Goal: Transaction & Acquisition: Download file/media

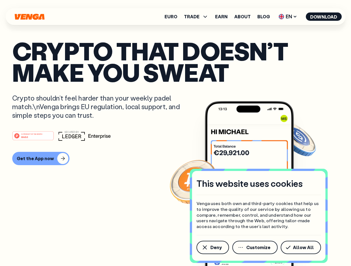
click at [175, 133] on div "#1 PRODUCT OF THE MONTH Web3" at bounding box center [175, 136] width 326 height 10
click at [212, 248] on span "Deny" at bounding box center [215, 248] width 11 height 4
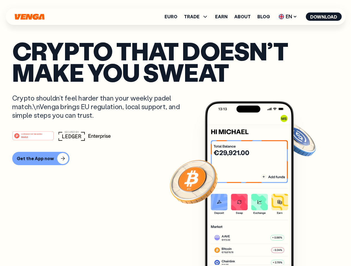
click at [255, 248] on img at bounding box center [249, 194] width 89 height 186
click at [301, 248] on article "Crypto that doesn’t make you sweat Crypto shouldn’t feel harder than your weekl…" at bounding box center [175, 144] width 326 height 208
click at [198, 17] on span "TRADE" at bounding box center [192, 16] width 16 height 4
click at [288, 17] on span "EN" at bounding box center [287, 16] width 22 height 9
click at [323, 17] on button "Download" at bounding box center [323, 16] width 36 height 8
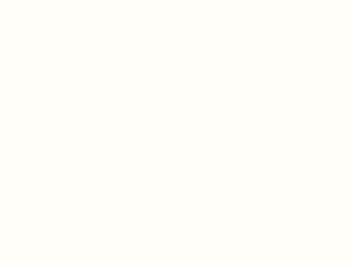
click at [40, 0] on html "This website uses cookies Venga uses both own and third-party cookies that help…" at bounding box center [175, 0] width 351 height 0
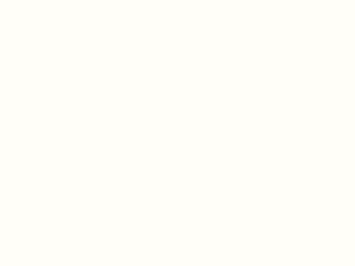
click at [34, 0] on html "This website uses cookies Venga uses both own and third-party cookies that help…" at bounding box center [177, 0] width 355 height 0
